Goal: Task Accomplishment & Management: Complete application form

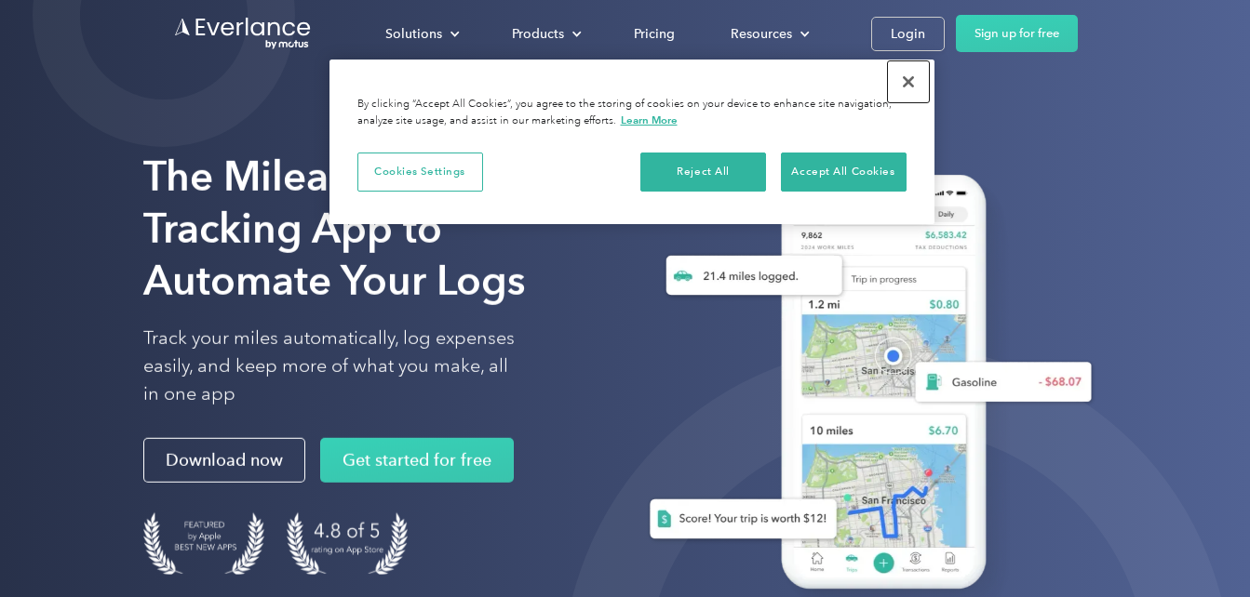
click at [908, 82] on button "Close" at bounding box center [908, 81] width 41 height 41
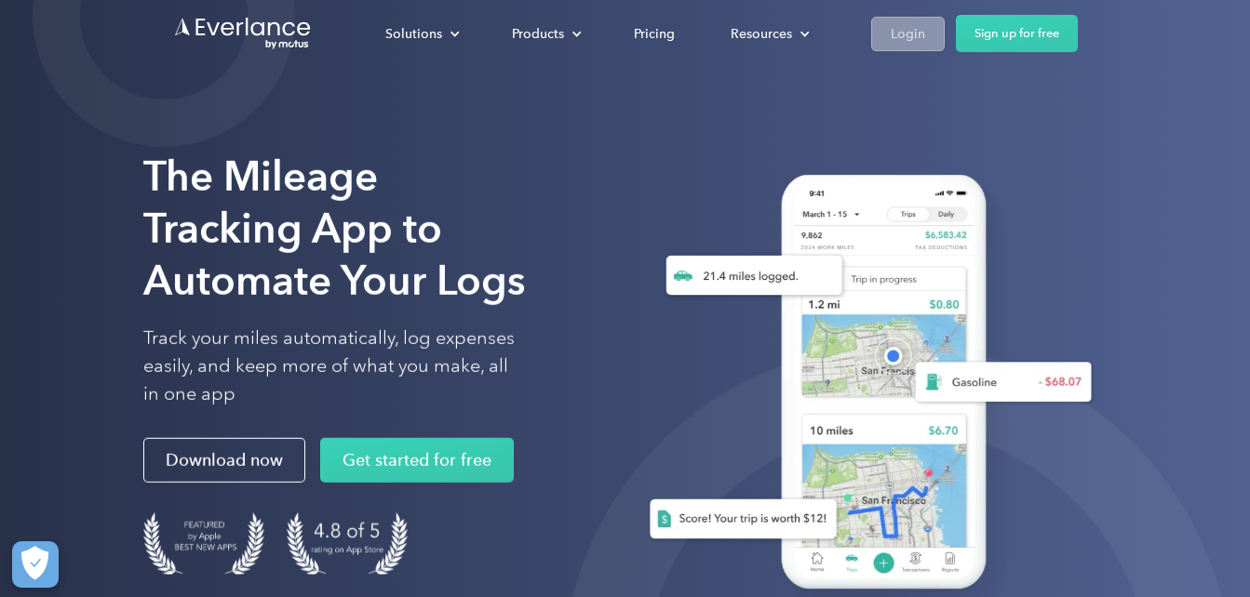
click at [905, 32] on div "Login" at bounding box center [908, 33] width 34 height 23
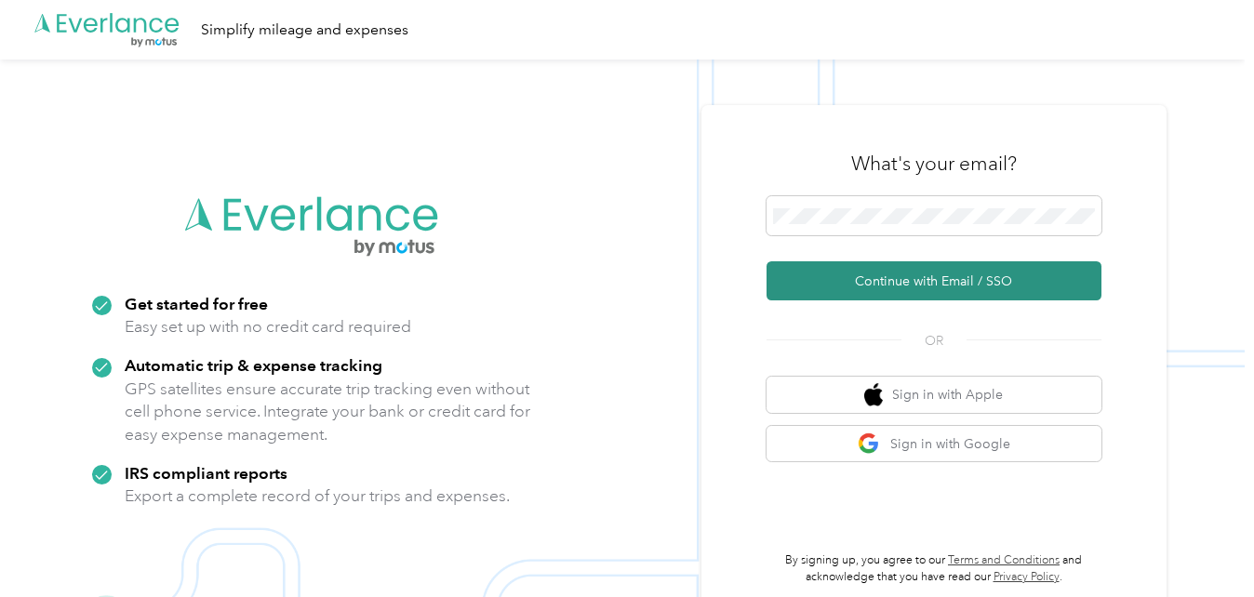
click at [857, 286] on button "Continue with Email / SSO" at bounding box center [934, 281] width 335 height 39
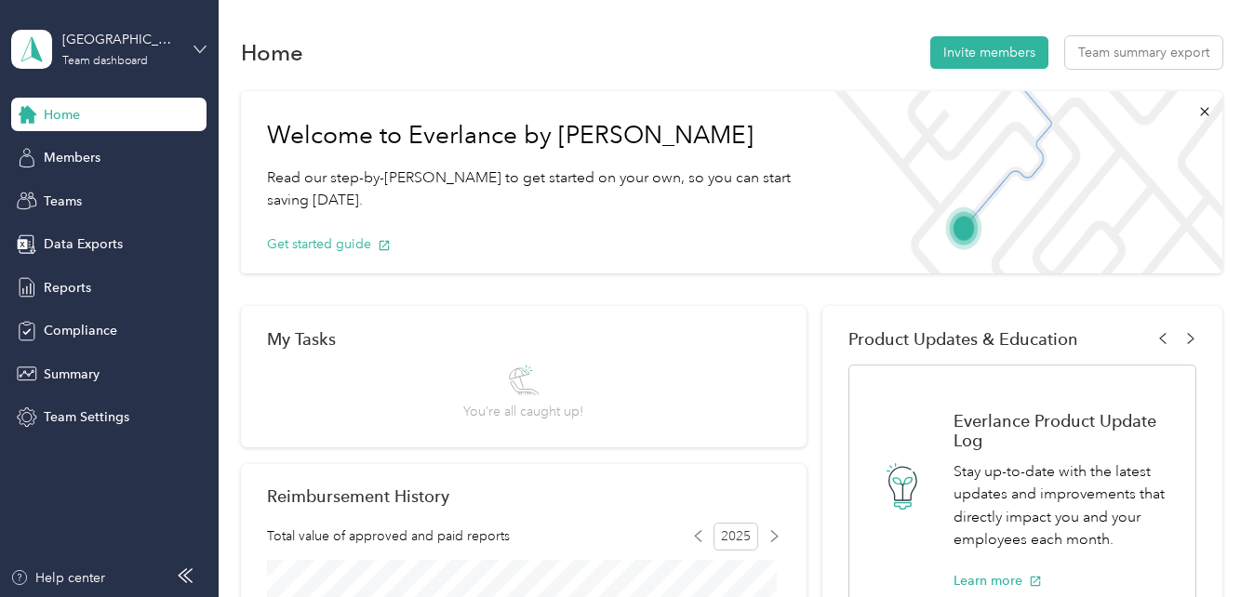
click at [198, 45] on icon at bounding box center [200, 49] width 13 height 13
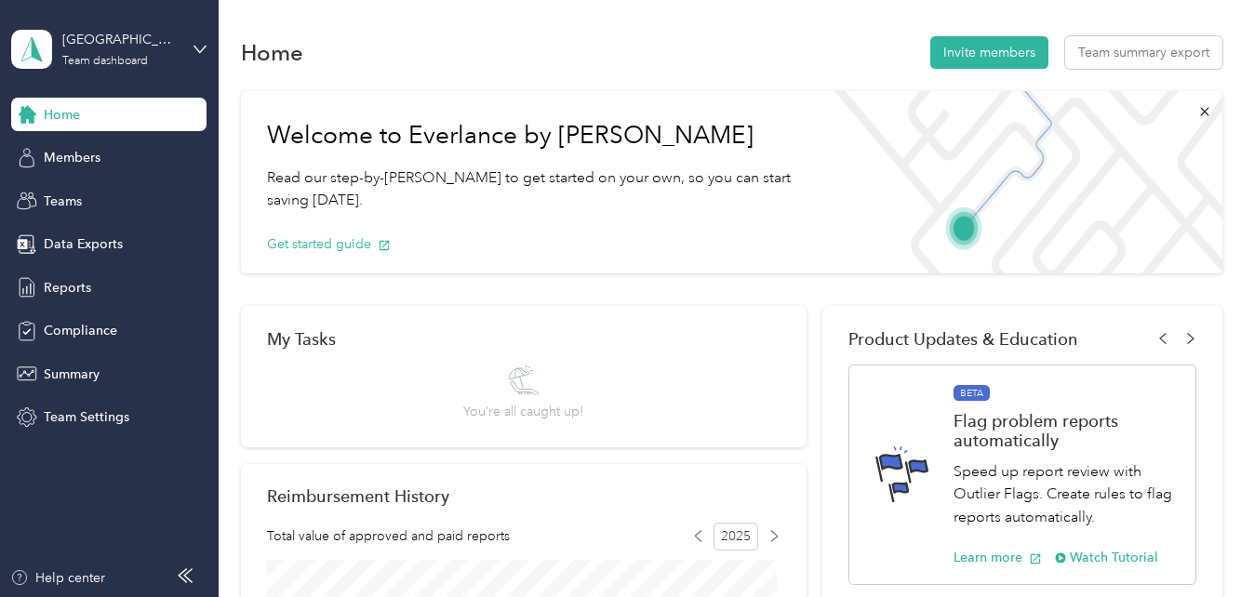
click at [168, 151] on div "Team dashboard" at bounding box center [312, 152] width 576 height 33
click at [83, 283] on span "Reports" at bounding box center [67, 288] width 47 height 20
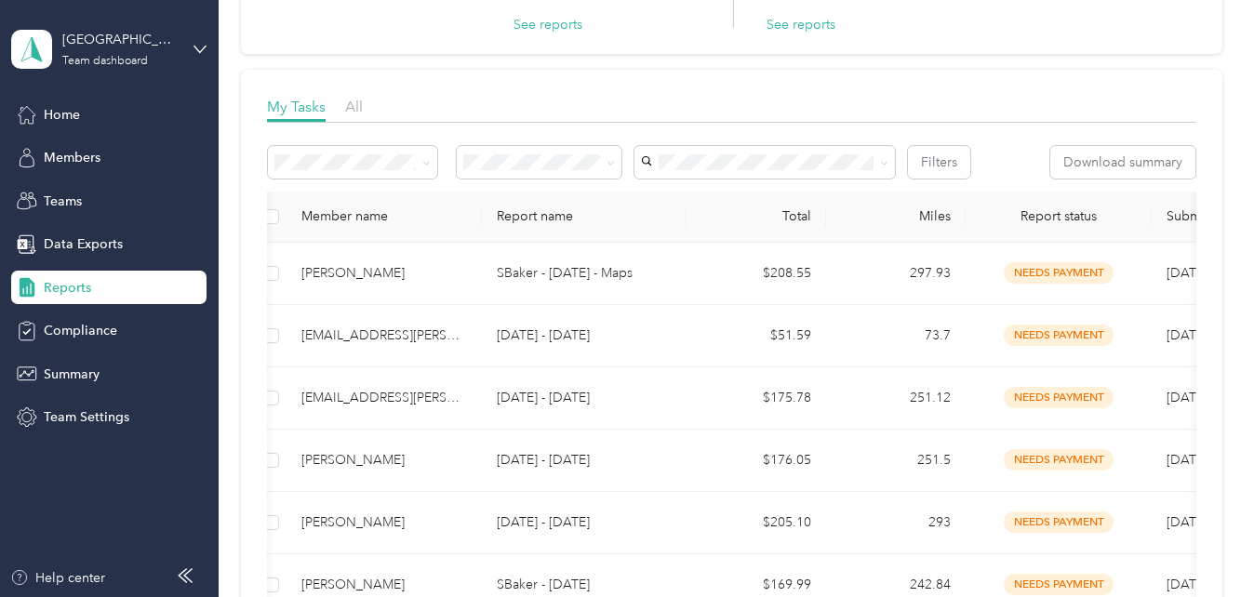
scroll to position [0, 3]
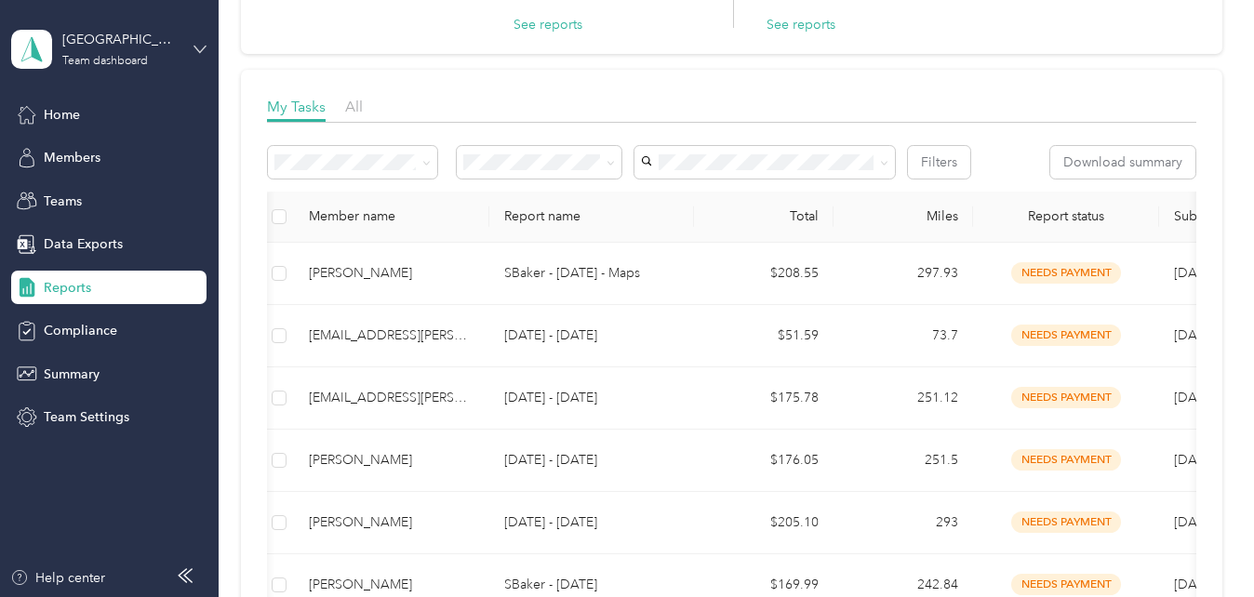
click at [206, 53] on icon at bounding box center [200, 49] width 13 height 13
click at [136, 186] on div "Personal dashboard" at bounding box center [86, 195] width 117 height 20
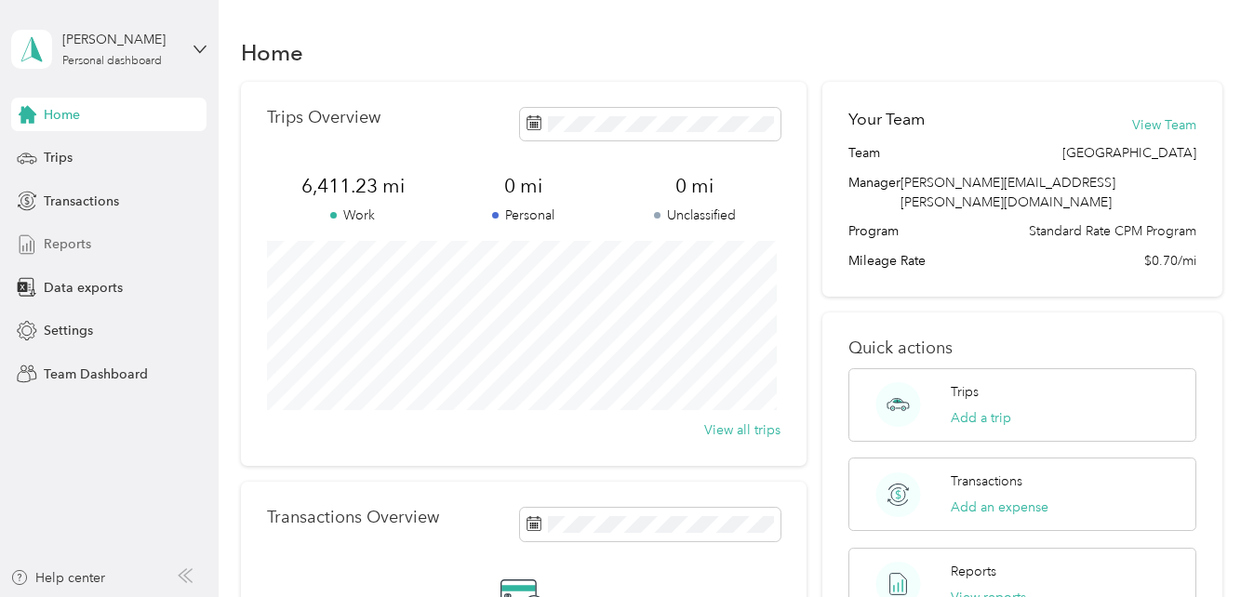
click at [74, 240] on span "Reports" at bounding box center [67, 245] width 47 height 20
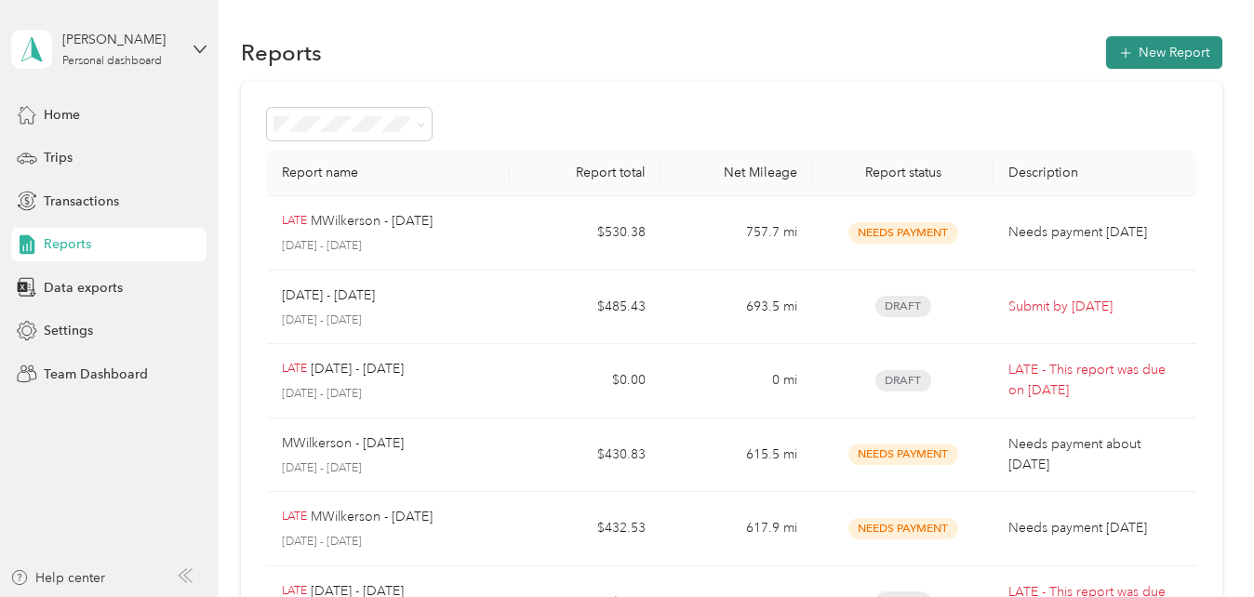
click at [1158, 59] on button "New Report" at bounding box center [1165, 52] width 116 height 33
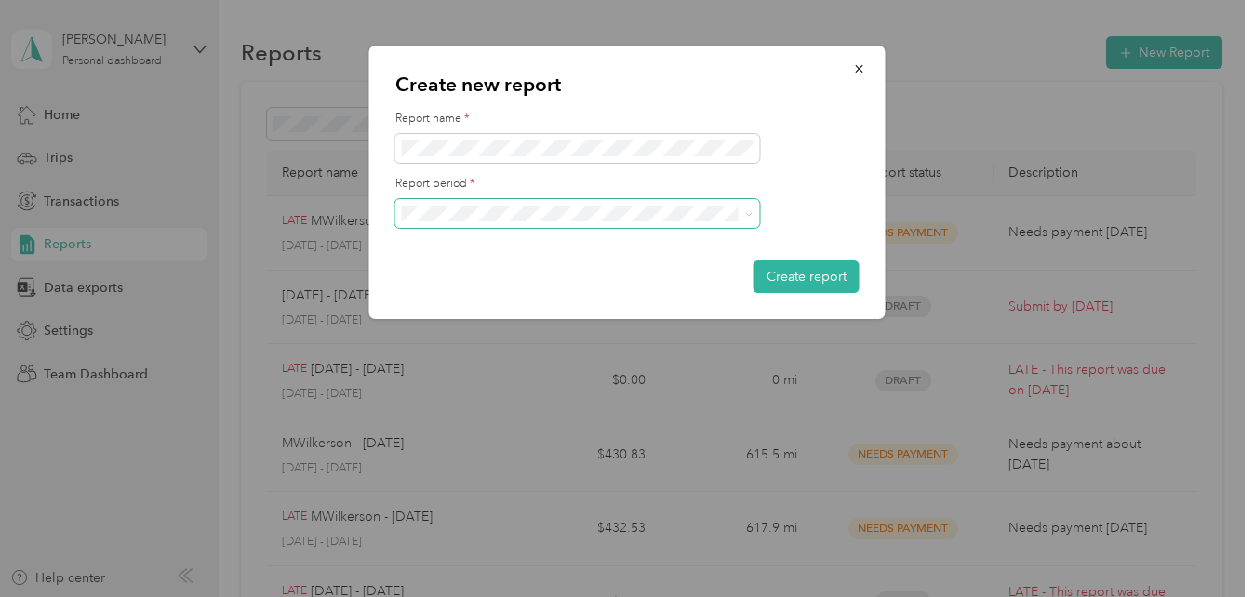
click at [540, 224] on span at bounding box center [578, 214] width 365 height 30
click at [746, 217] on icon at bounding box center [749, 214] width 8 height 8
click at [599, 284] on li "Sep 1 - 30, 2025" at bounding box center [578, 278] width 365 height 33
click at [800, 282] on button "Create report" at bounding box center [807, 277] width 106 height 33
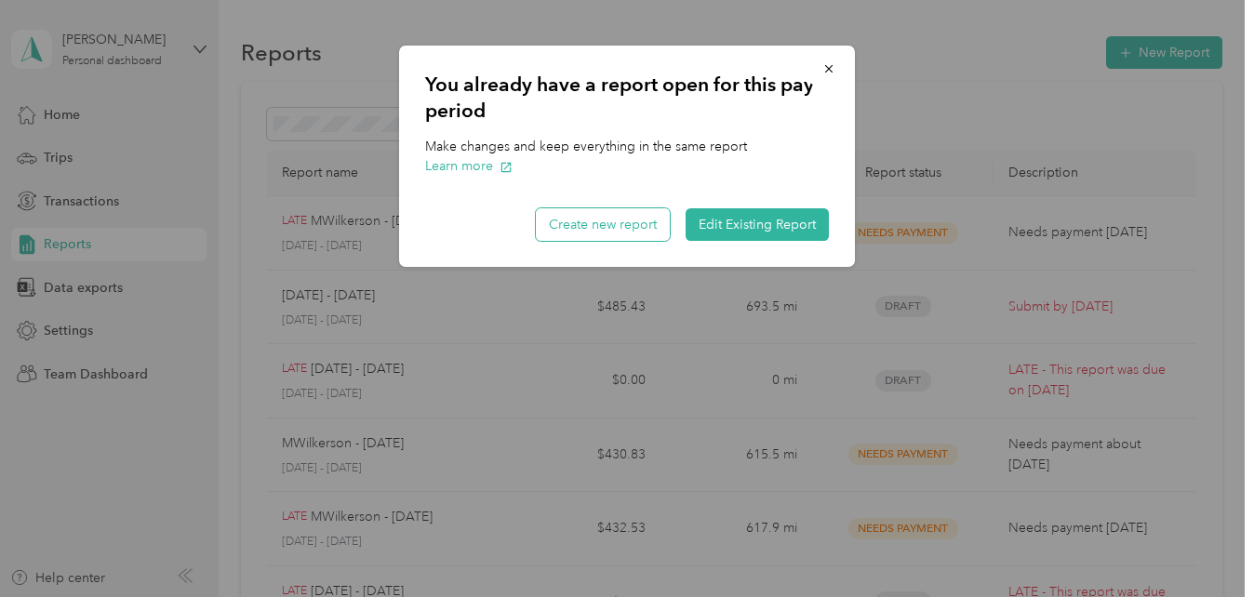
click at [635, 233] on button "Create new report" at bounding box center [603, 224] width 134 height 33
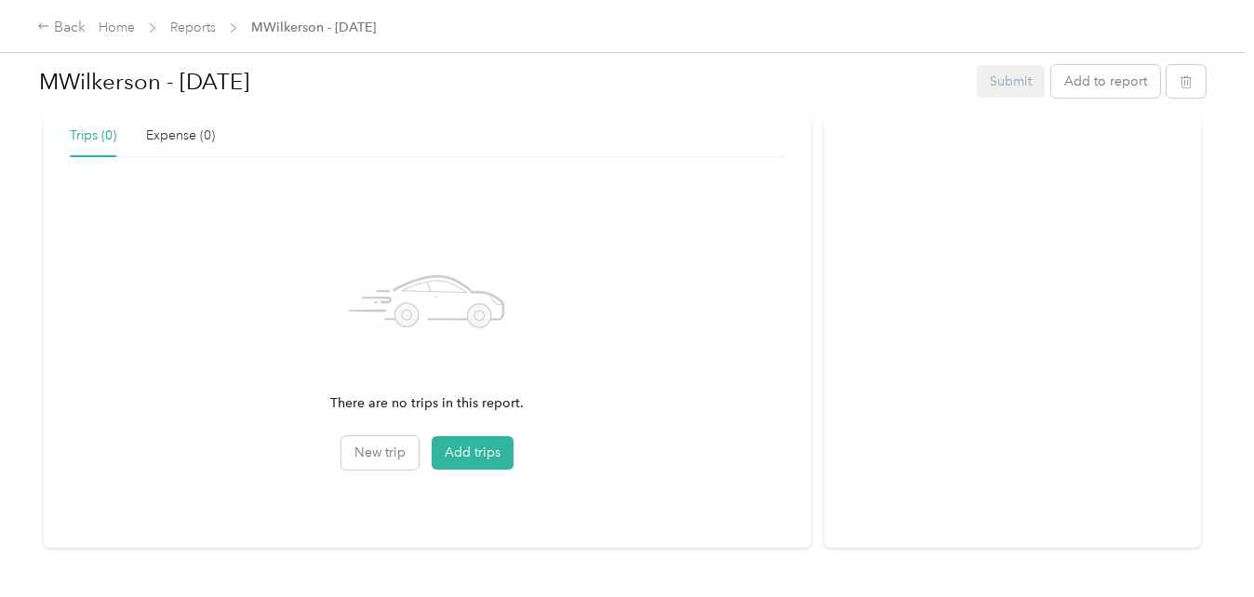
scroll to position [490, 0]
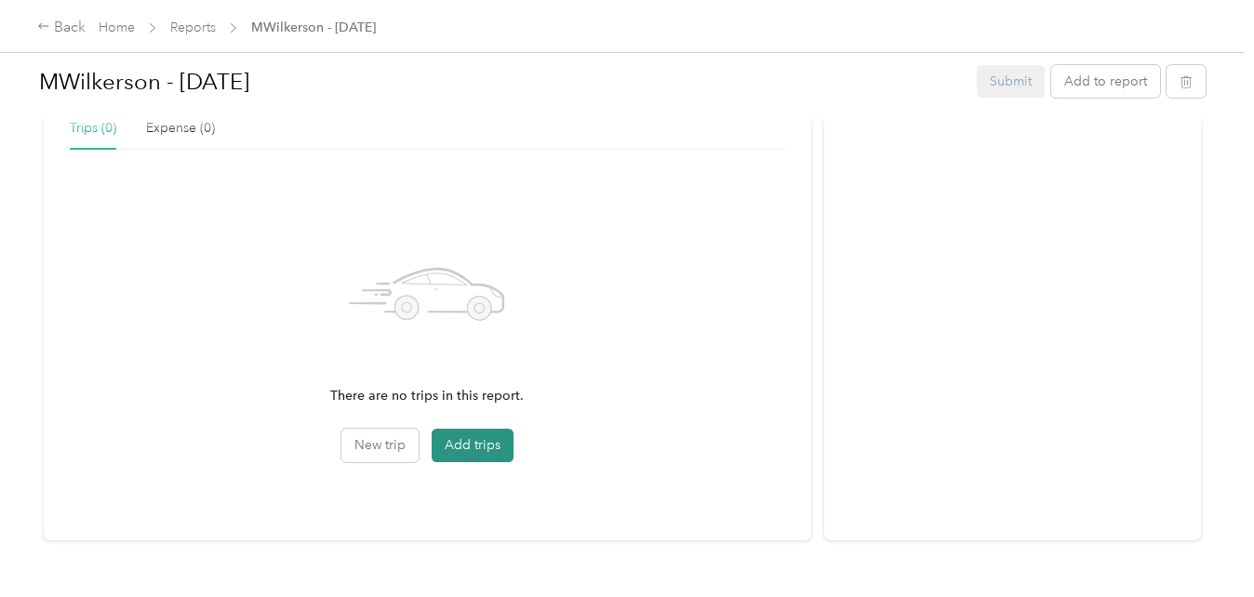
click at [479, 446] on button "Add trips" at bounding box center [473, 446] width 82 height 34
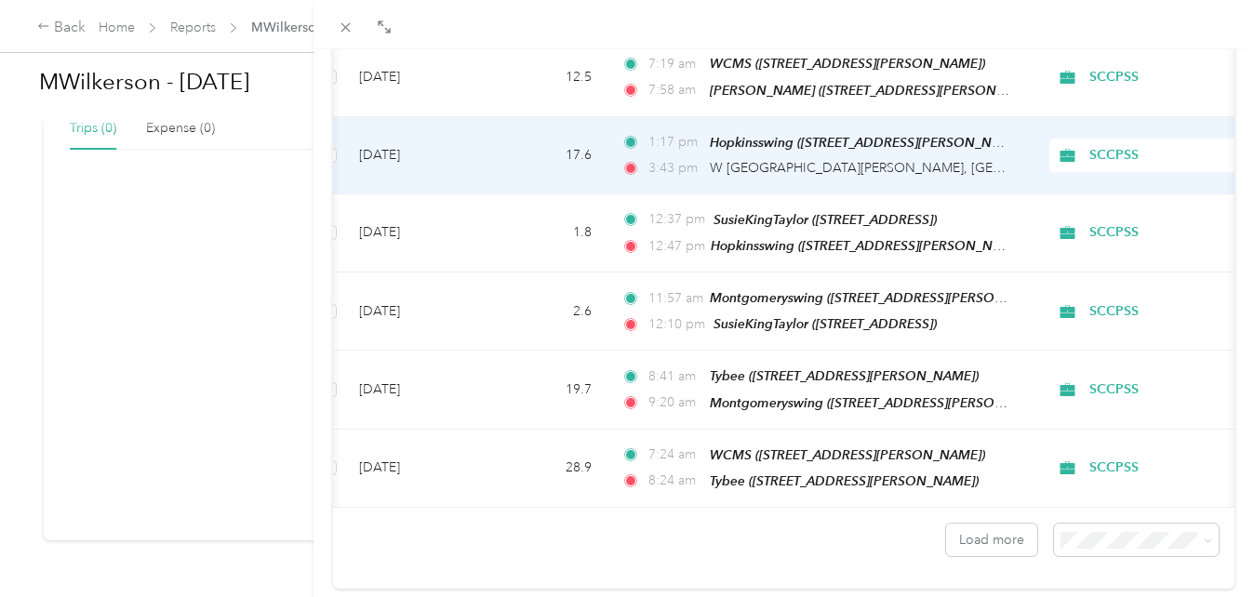
scroll to position [1737, 0]
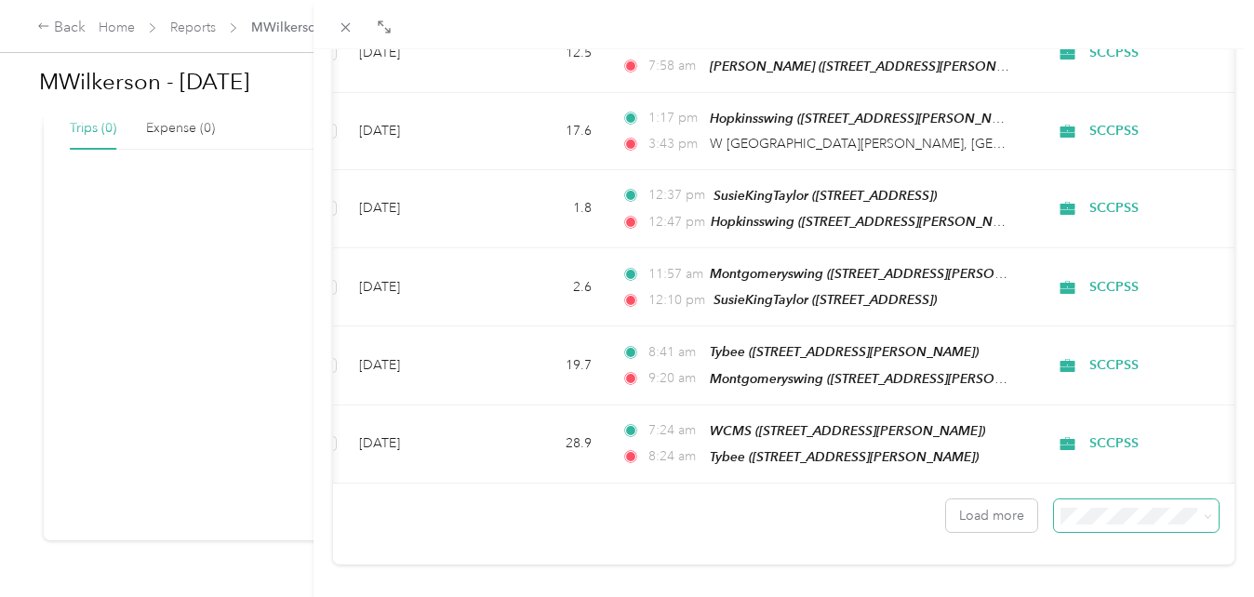
click at [1204, 513] on icon at bounding box center [1208, 517] width 8 height 8
click at [1121, 447] on span "100 per load" at bounding box center [1091, 452] width 76 height 16
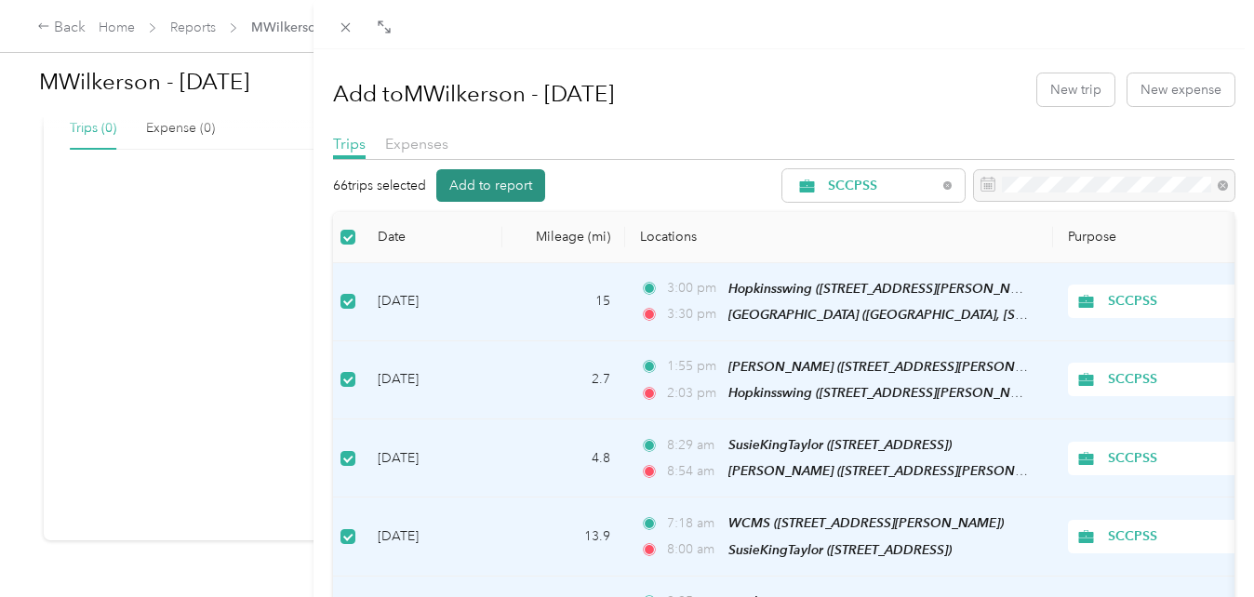
click at [483, 192] on button "Add to report" at bounding box center [490, 185] width 109 height 33
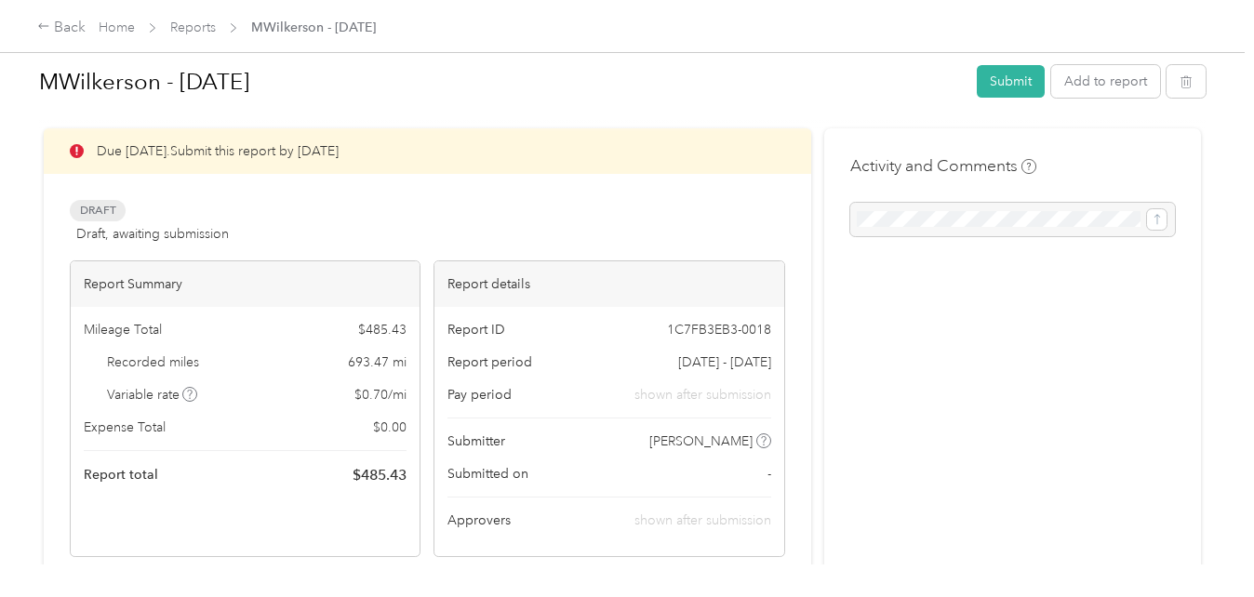
scroll to position [13, 0]
click at [990, 87] on button "Submit" at bounding box center [1011, 81] width 68 height 33
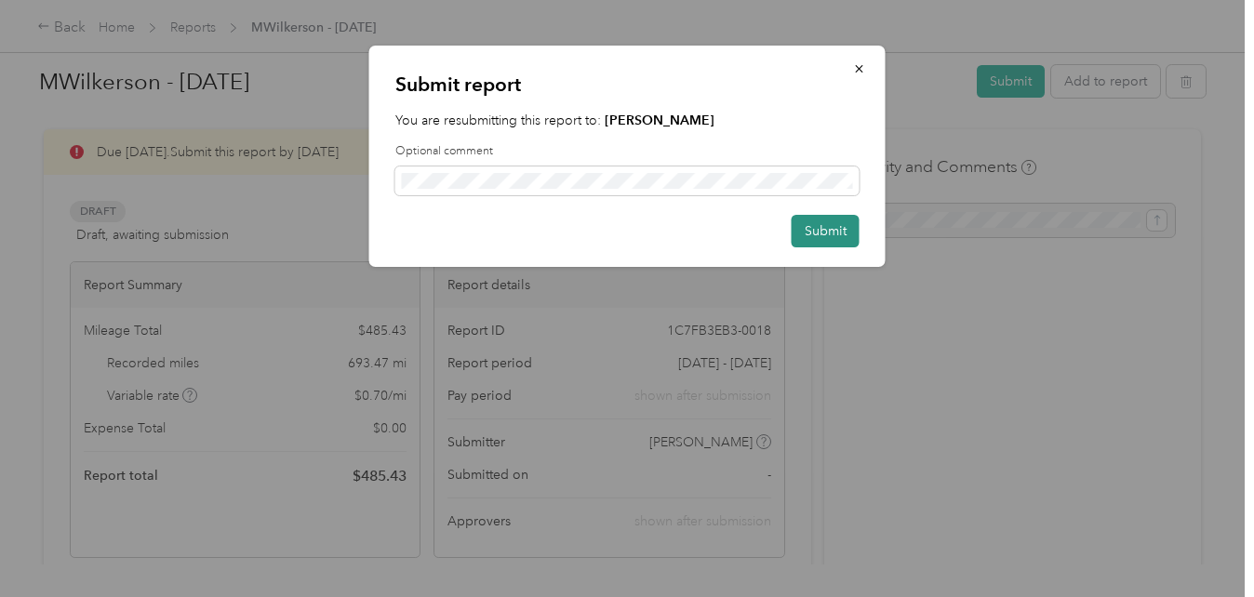
click at [819, 240] on button "Submit" at bounding box center [826, 231] width 68 height 33
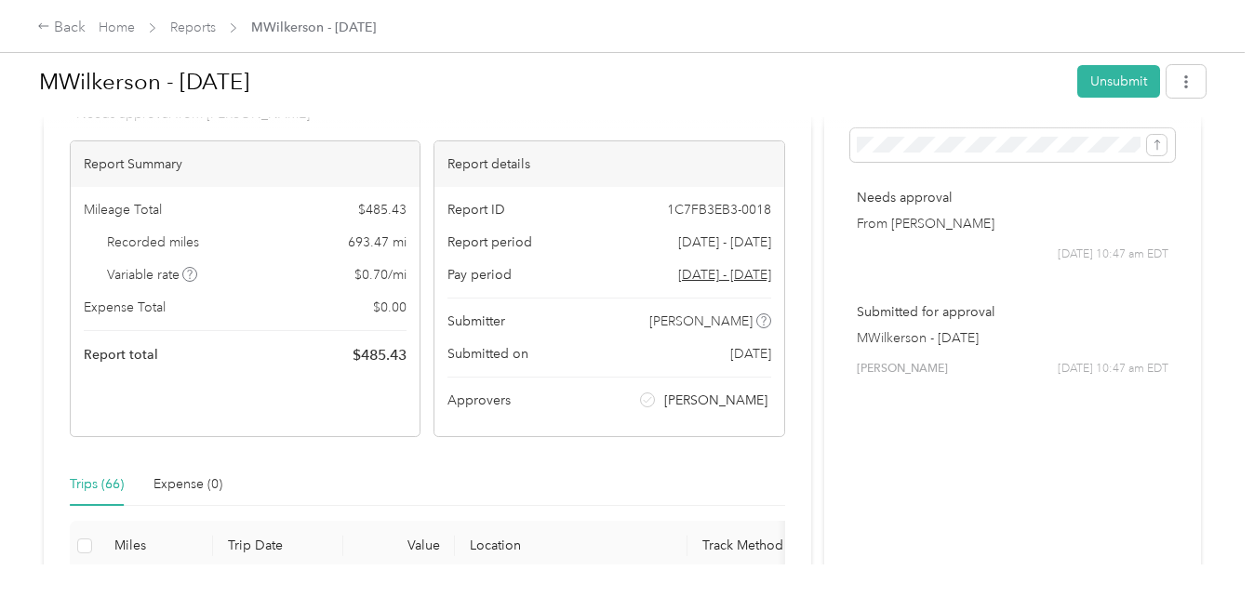
scroll to position [87, 0]
click at [116, 30] on link "Home" at bounding box center [117, 28] width 36 height 16
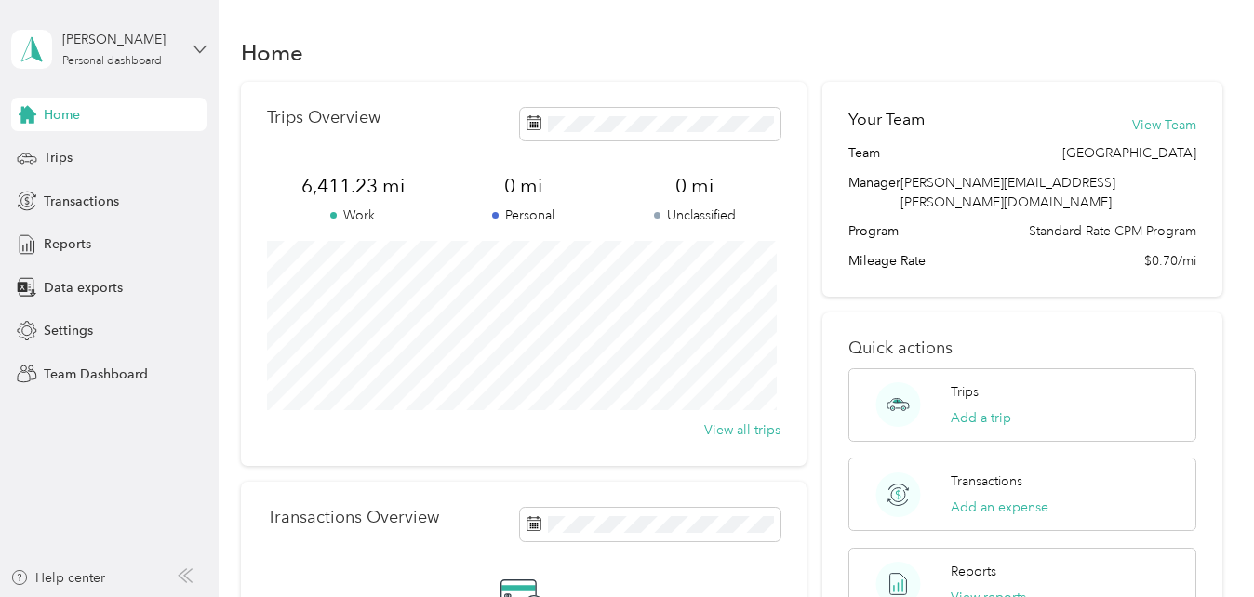
click at [200, 47] on icon at bounding box center [200, 49] width 13 height 13
click at [78, 234] on div "Log out" at bounding box center [64, 238] width 72 height 20
